Goal: Check status: Check status

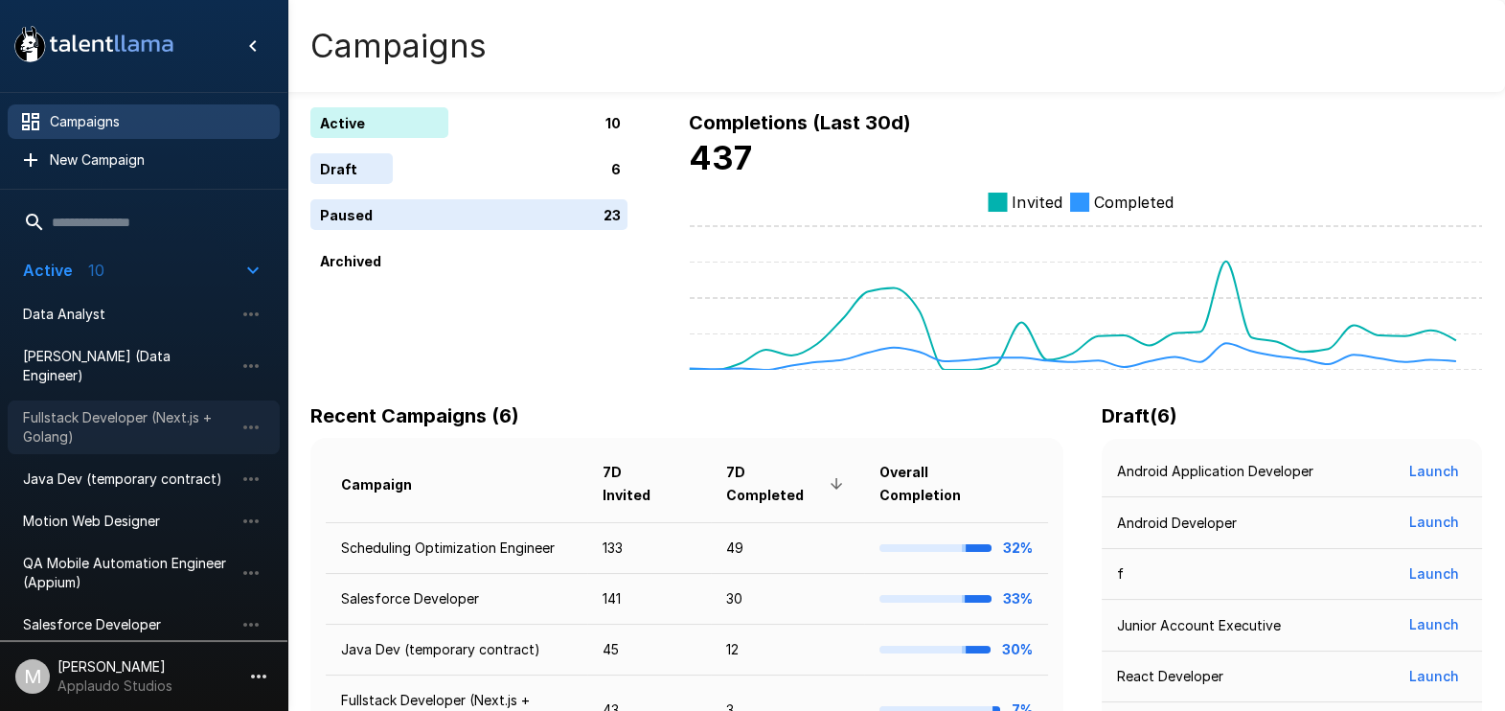
click at [164, 420] on span "Fullstack Developer (Next.js + Golang)" at bounding box center [128, 427] width 211 height 38
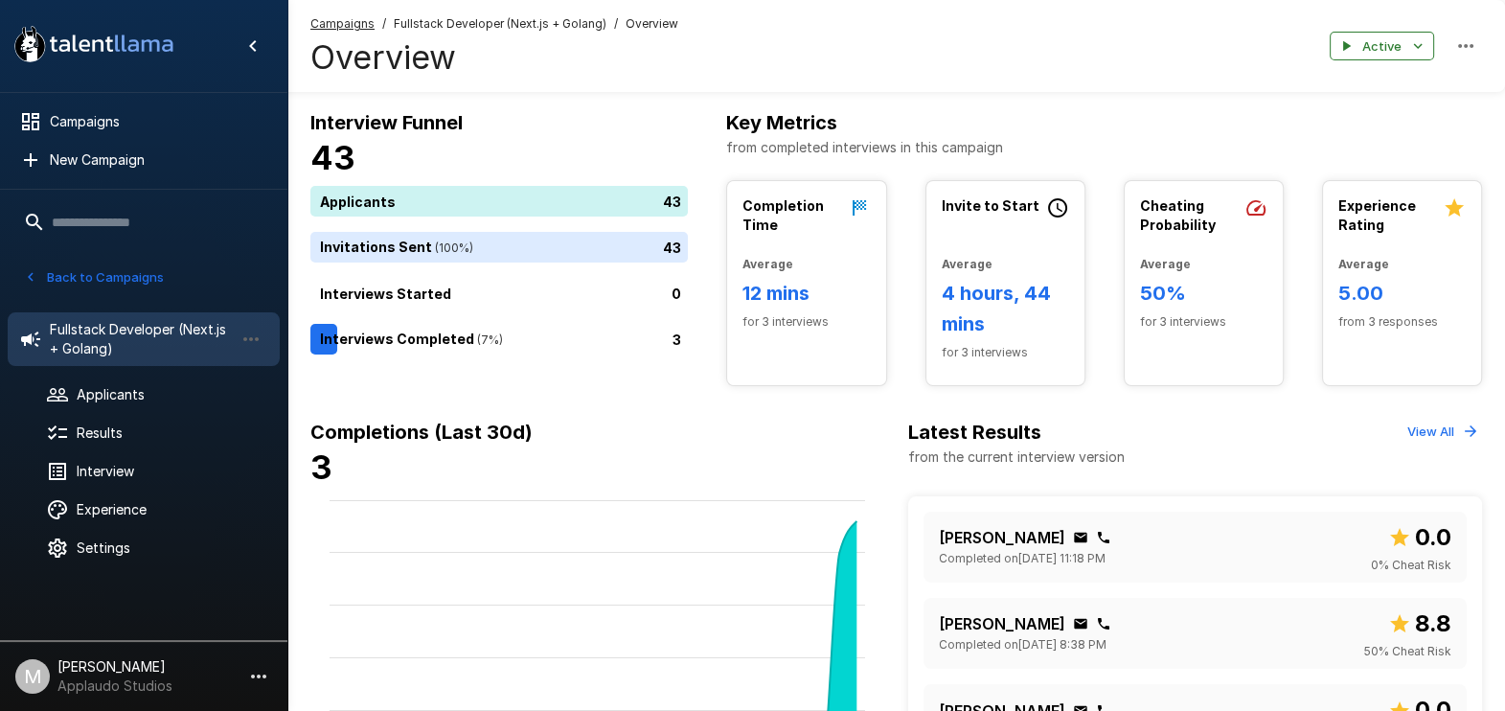
click at [165, 451] on ul "Fullstack Developer (Next.js + Golang) Applicants Results Interview Experience …" at bounding box center [143, 437] width 287 height 280
click at [164, 419] on div "Results" at bounding box center [144, 433] width 272 height 34
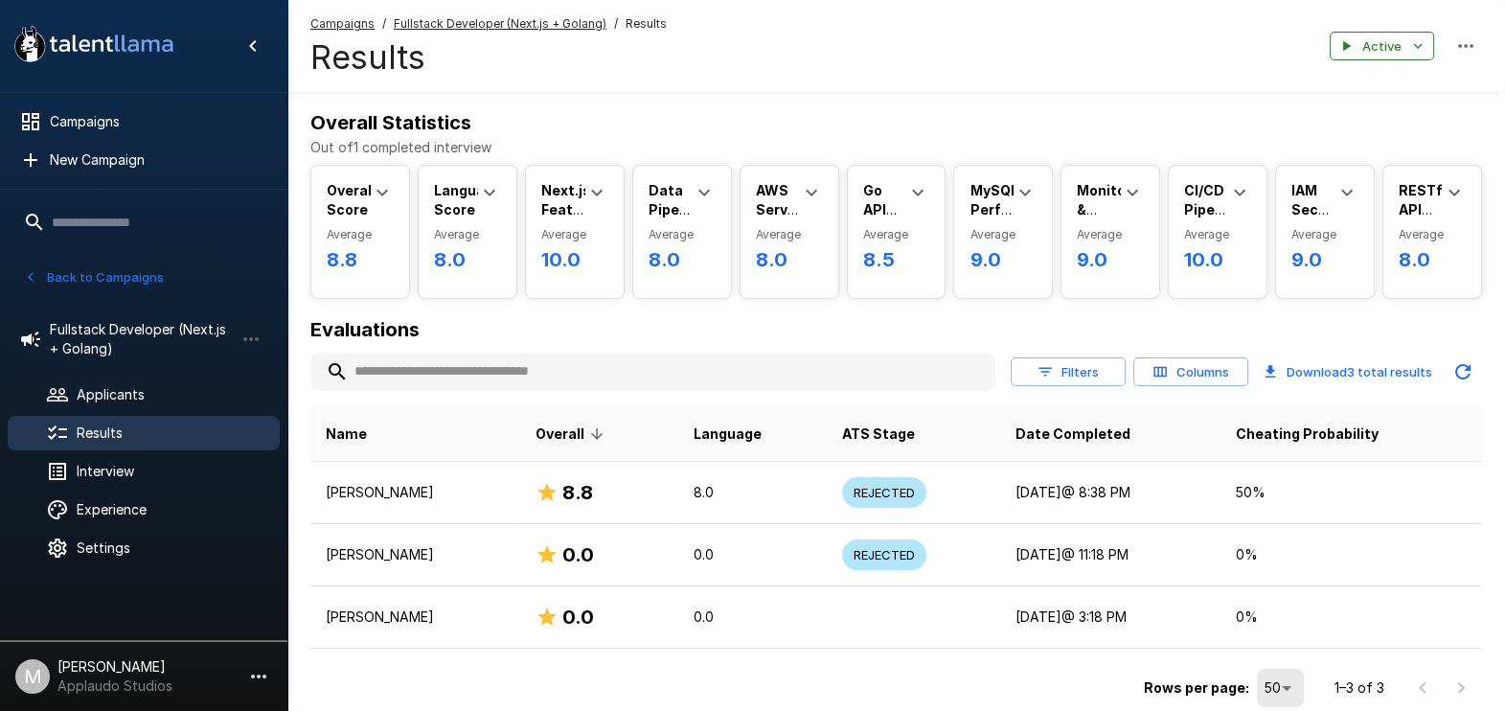
click at [139, 435] on span "Results" at bounding box center [171, 432] width 188 height 19
